Goal: Task Accomplishment & Management: Use online tool/utility

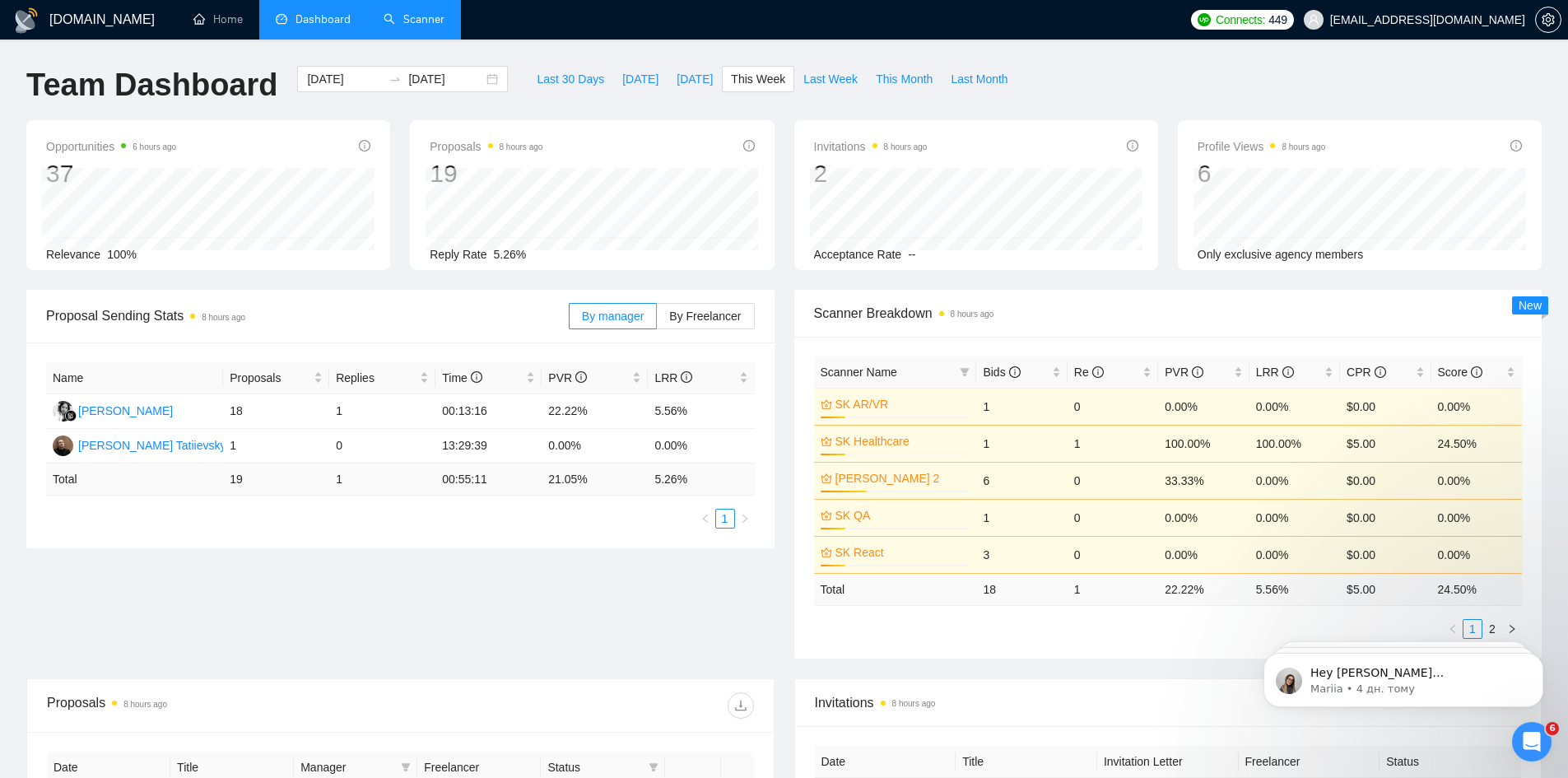
click at [396, 13] on link "Scanner" at bounding box center [414, 19] width 61 height 14
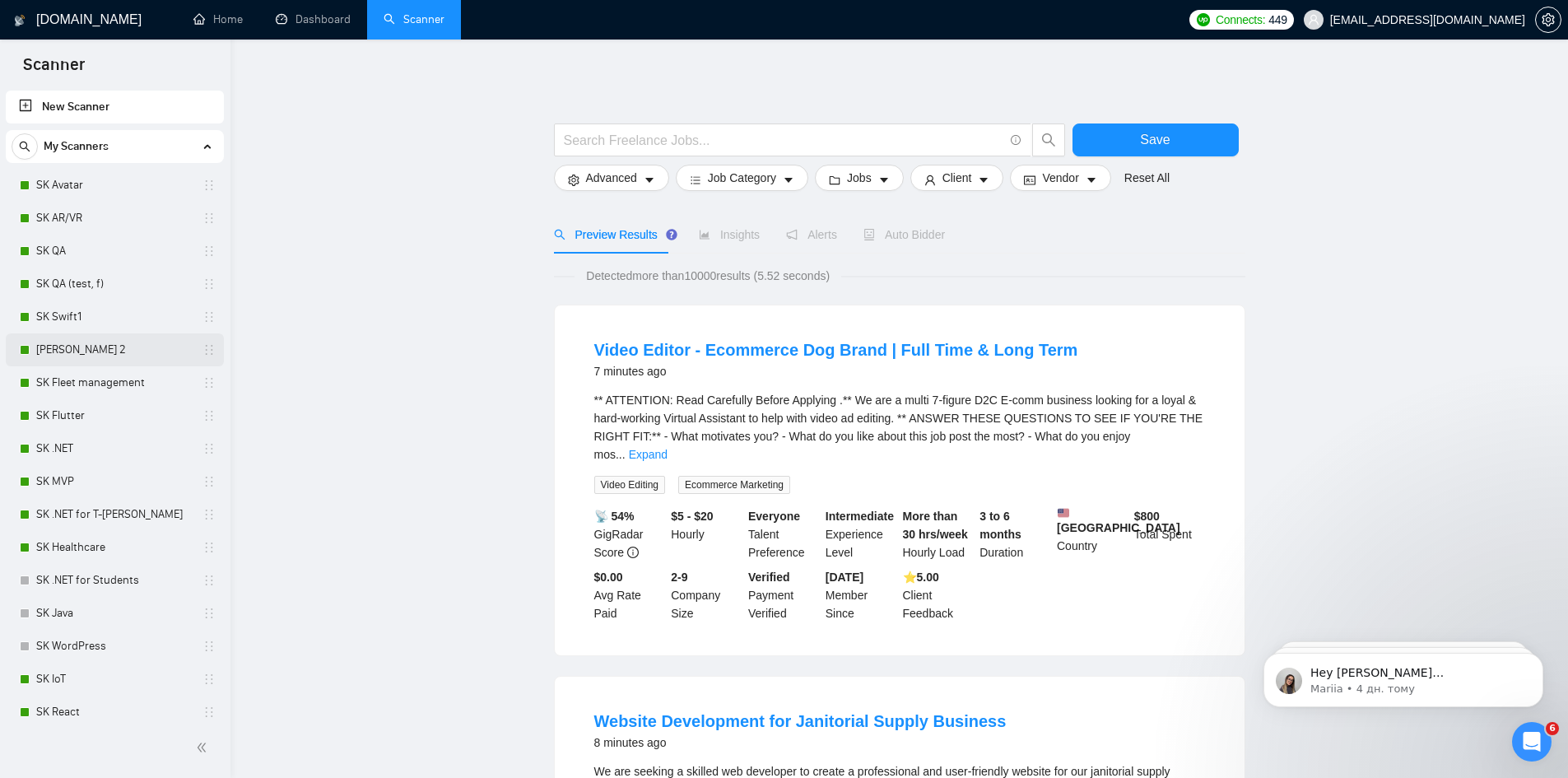
click at [99, 337] on link "[PERSON_NAME] 2" at bounding box center [115, 350] width 157 height 33
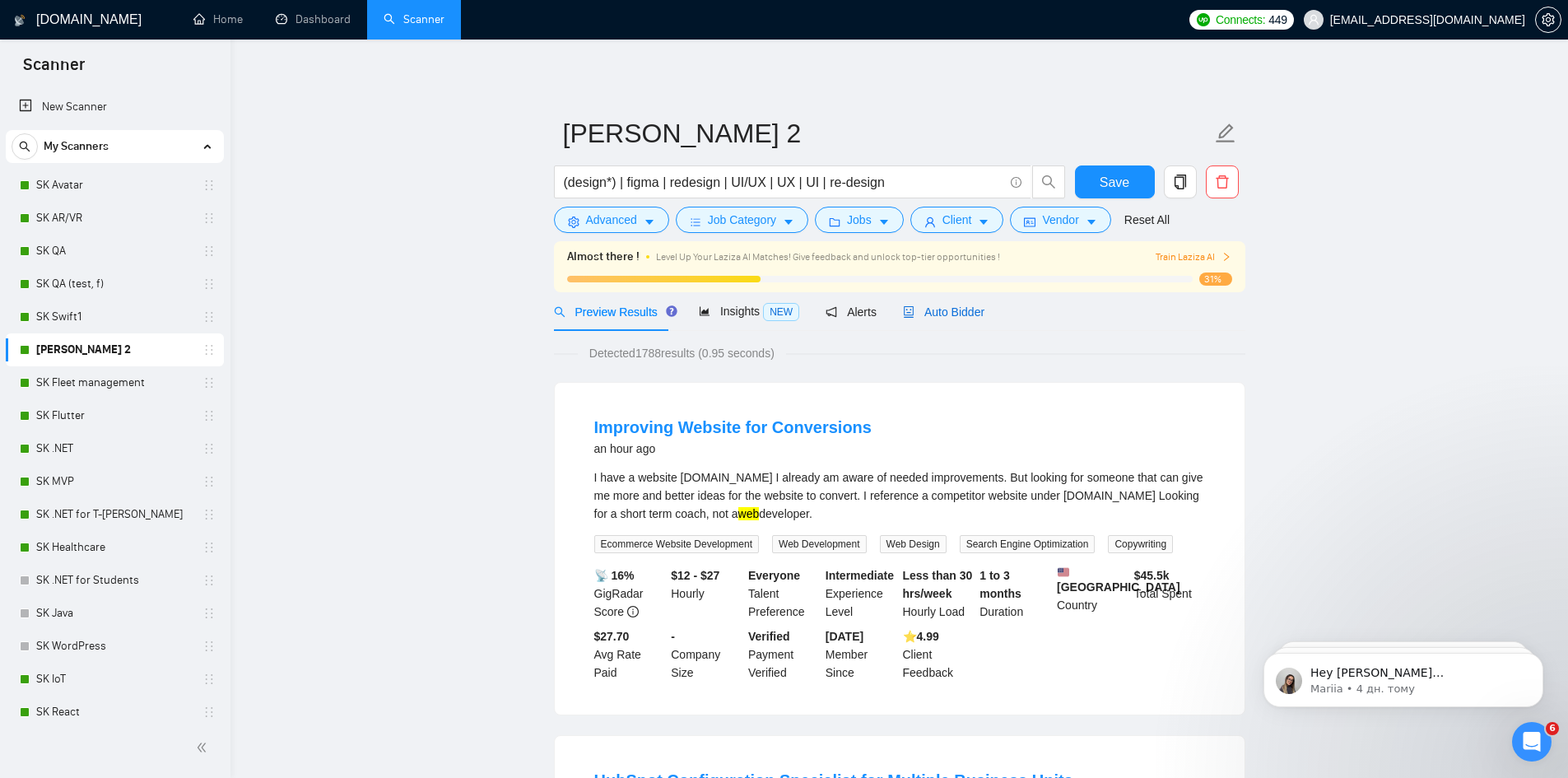
click at [940, 308] on span "Auto Bidder" at bounding box center [943, 312] width 82 height 13
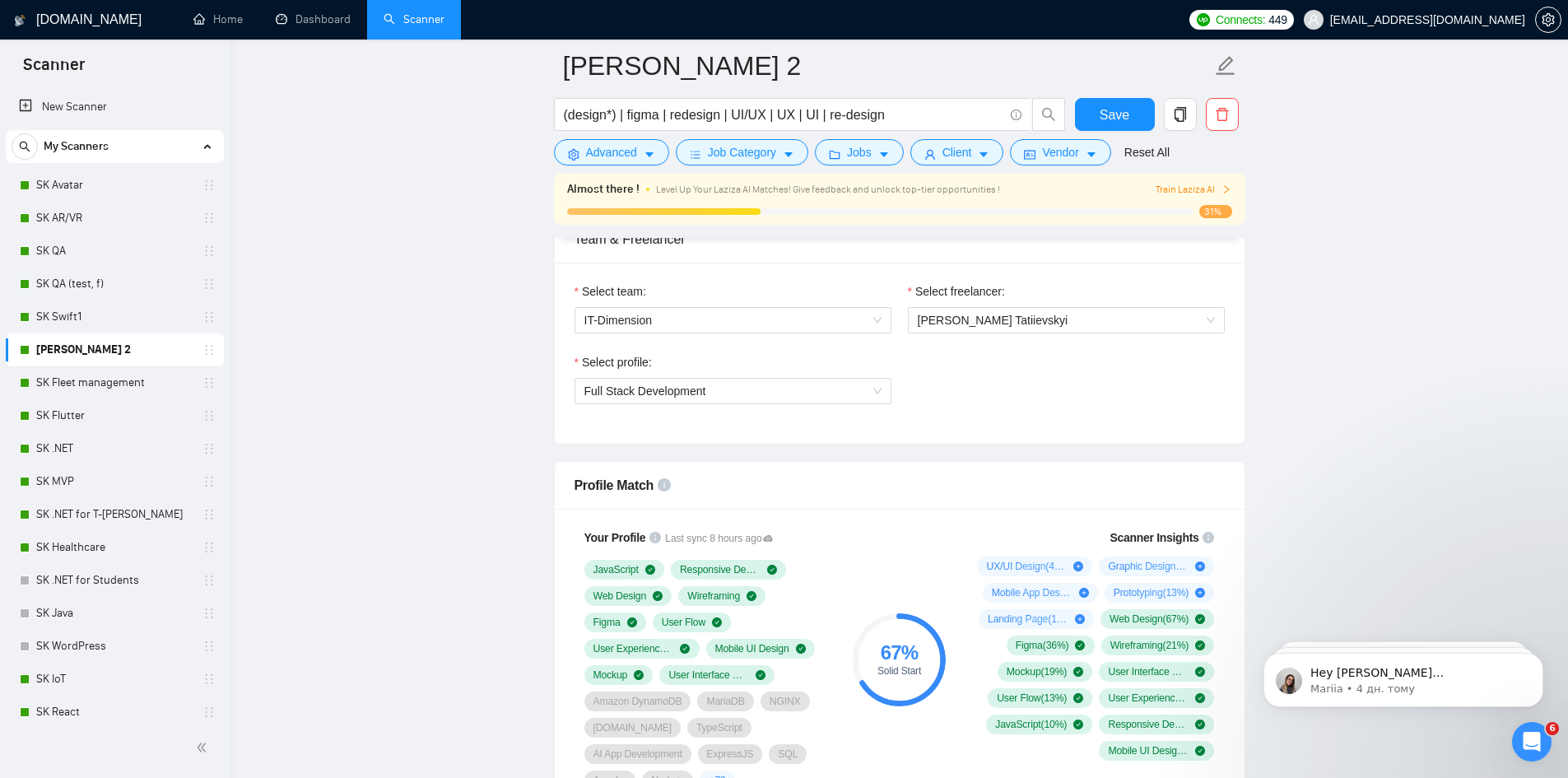
scroll to position [1098, 0]
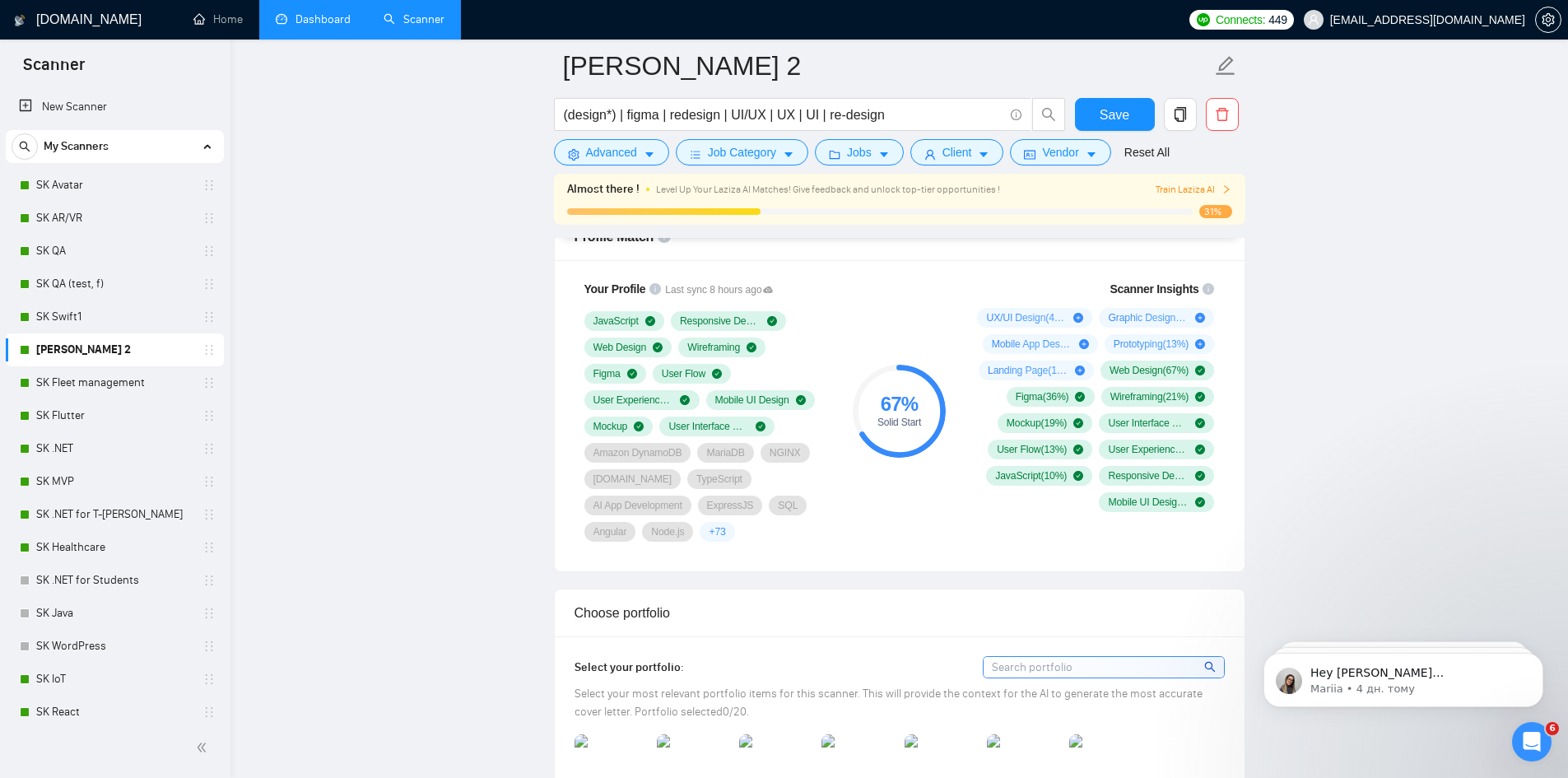
click at [292, 13] on link "Dashboard" at bounding box center [314, 19] width 75 height 14
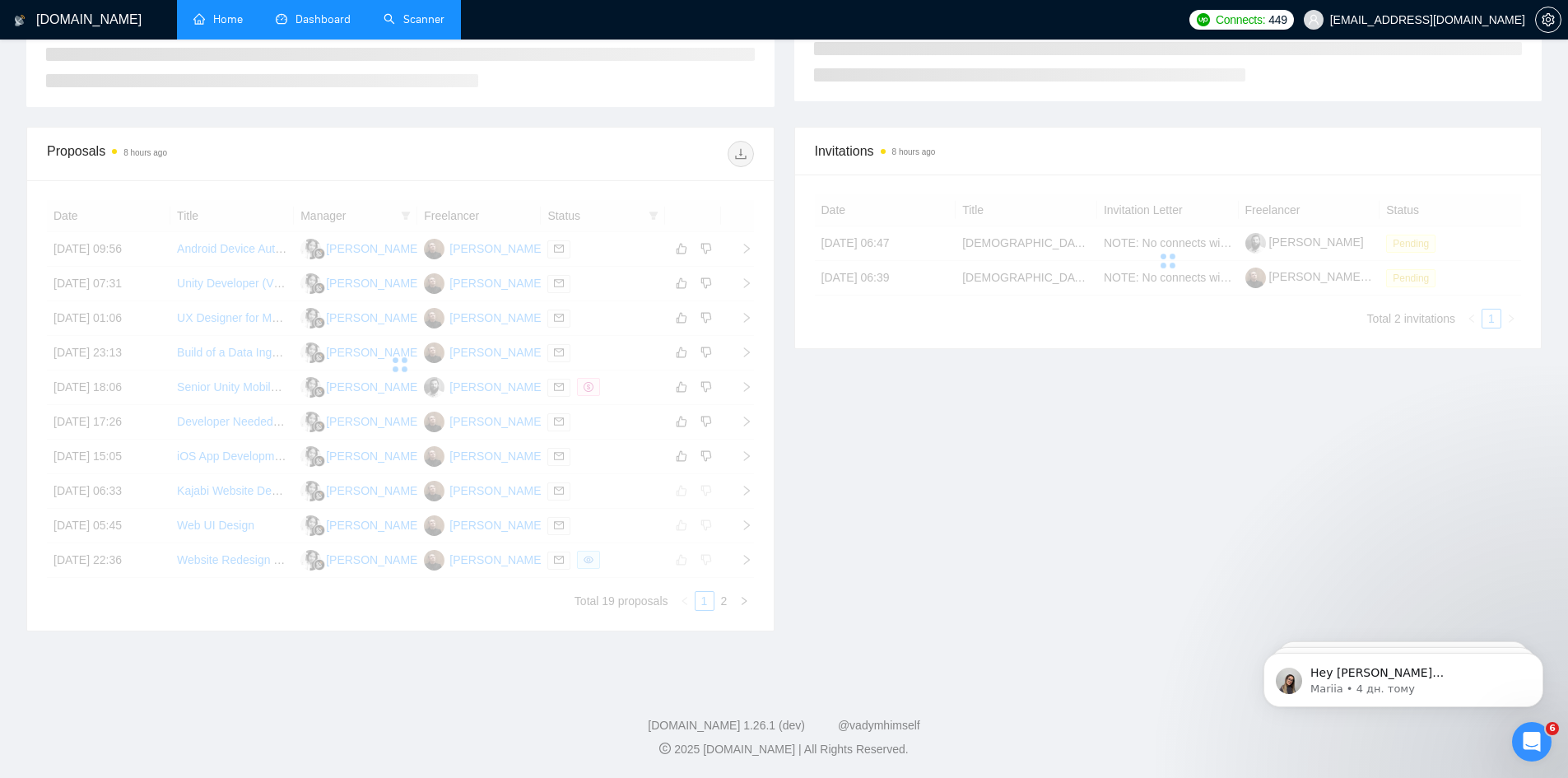
scroll to position [233, 0]
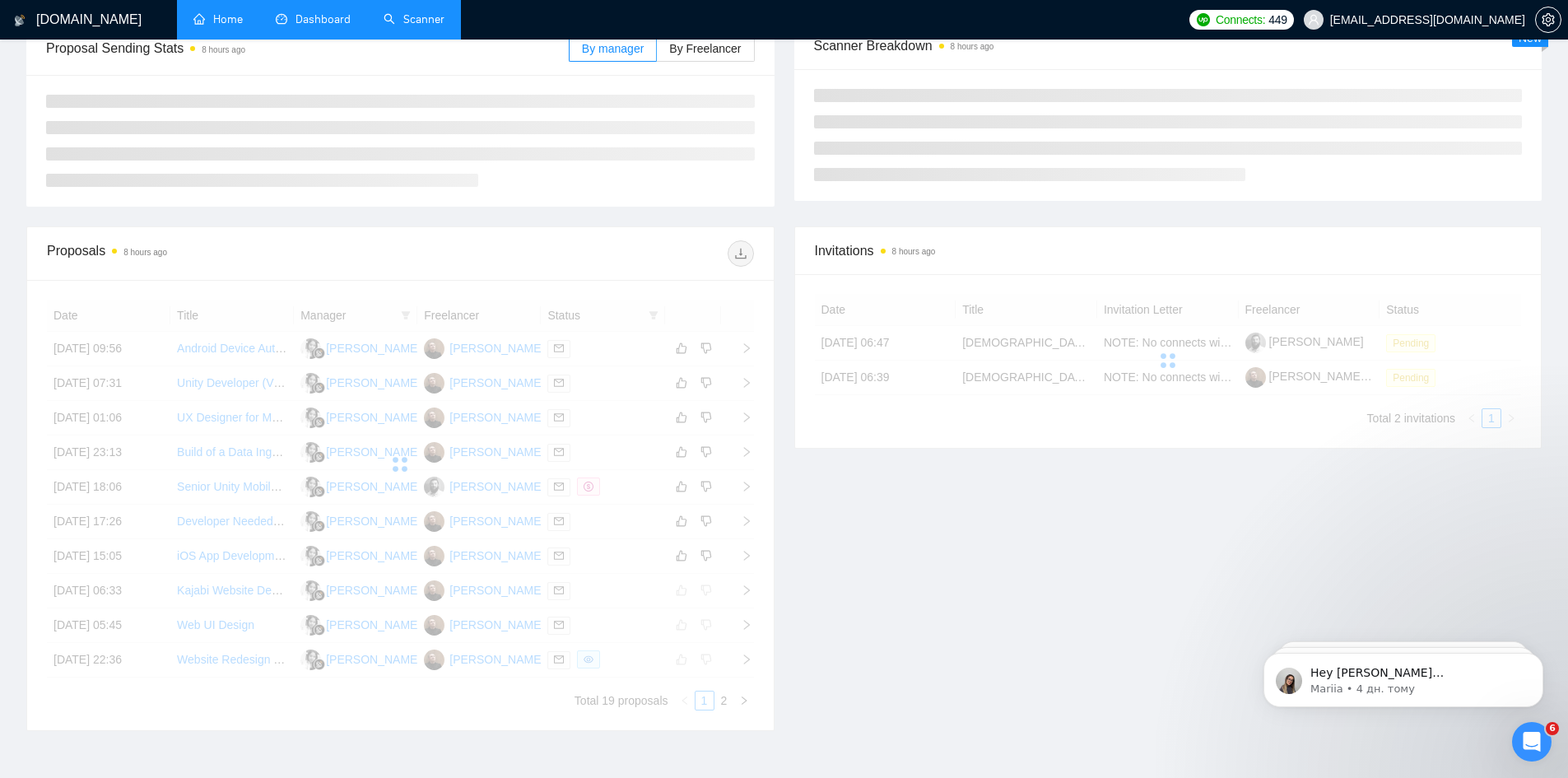
click at [234, 20] on link "Home" at bounding box center [218, 19] width 49 height 14
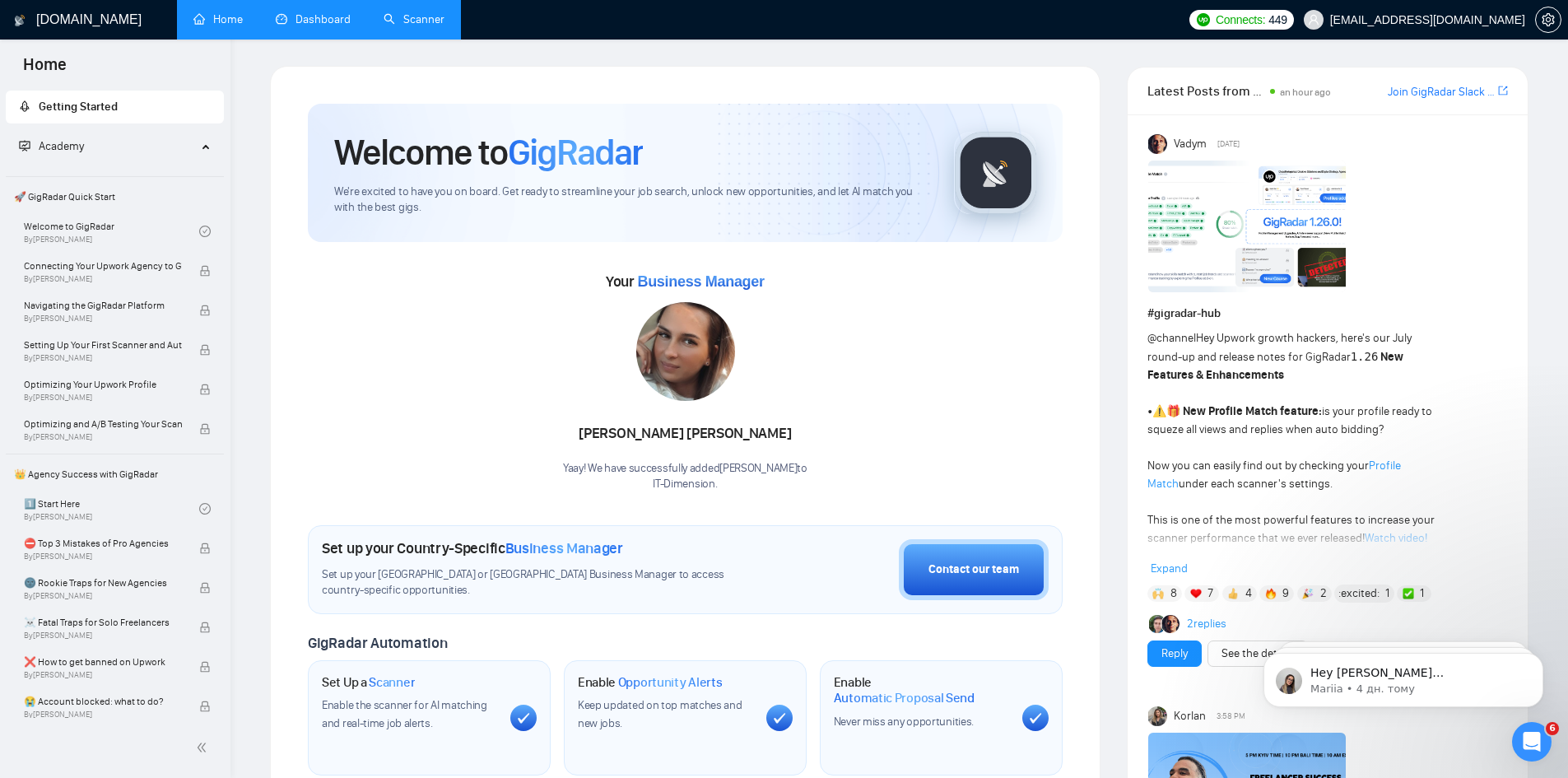
click at [327, 13] on link "Dashboard" at bounding box center [314, 19] width 75 height 14
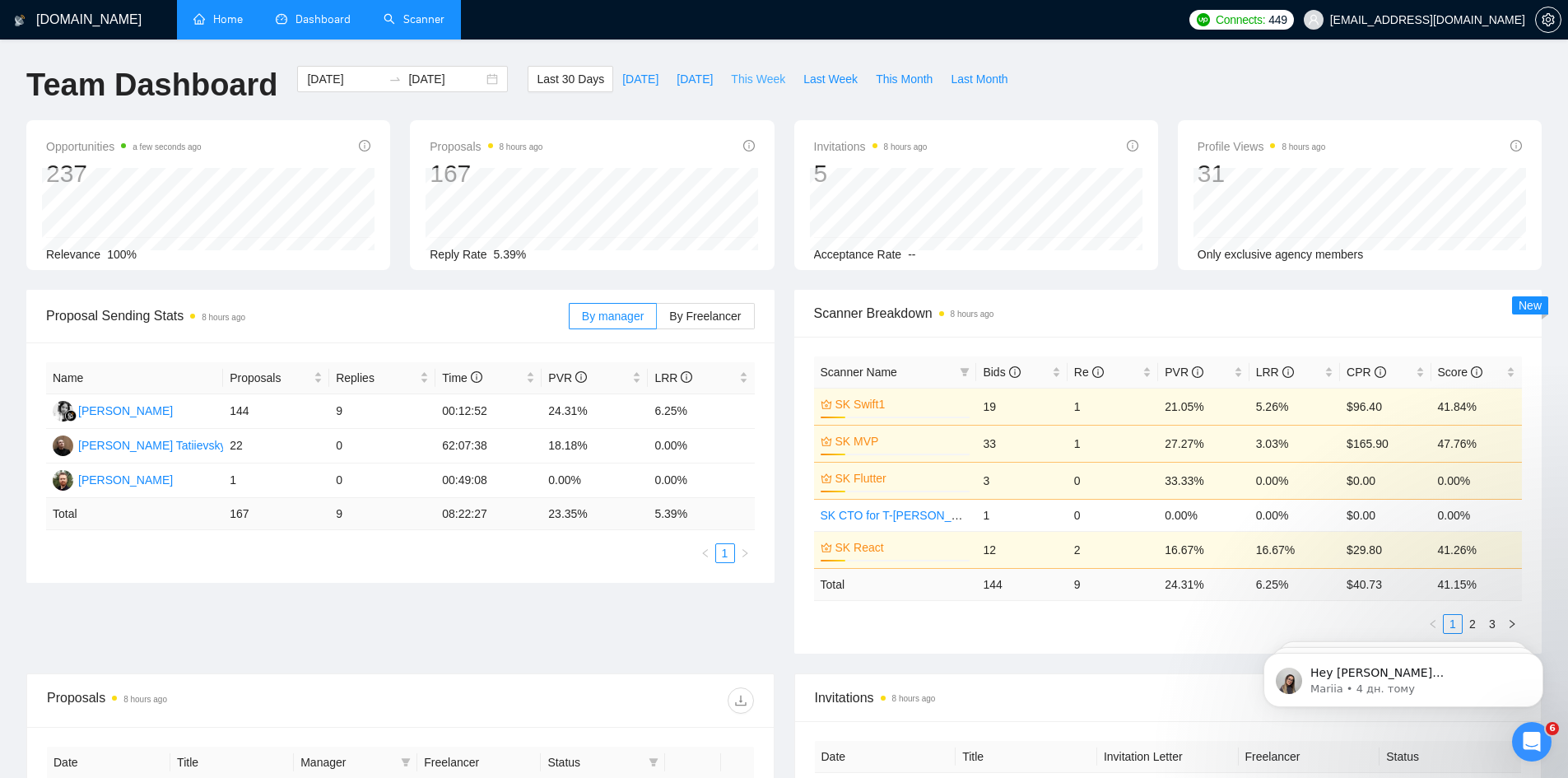
click at [765, 81] on span "This Week" at bounding box center [758, 79] width 54 height 18
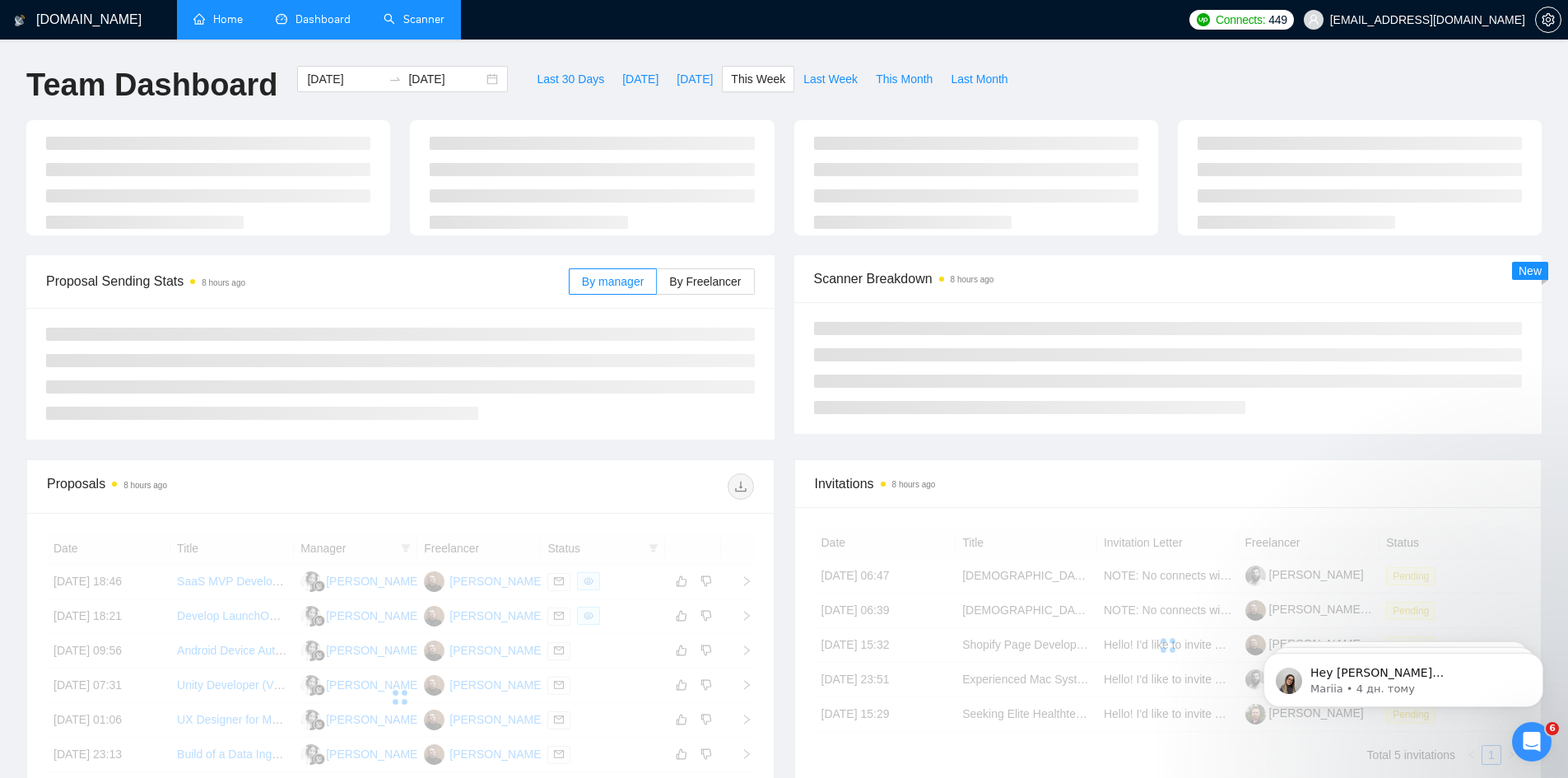
type input "[DATE]"
